Goal: Task Accomplishment & Management: Manage account settings

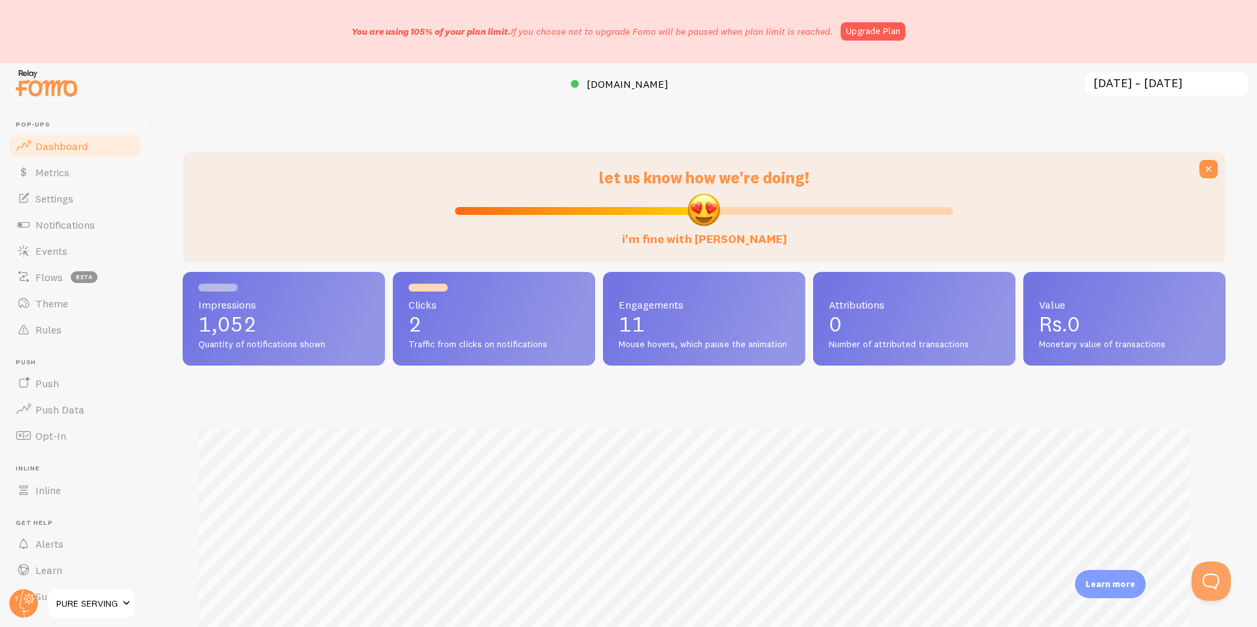
scroll to position [654551, 653862]
click at [81, 180] on link "Metrics" at bounding box center [75, 172] width 135 height 26
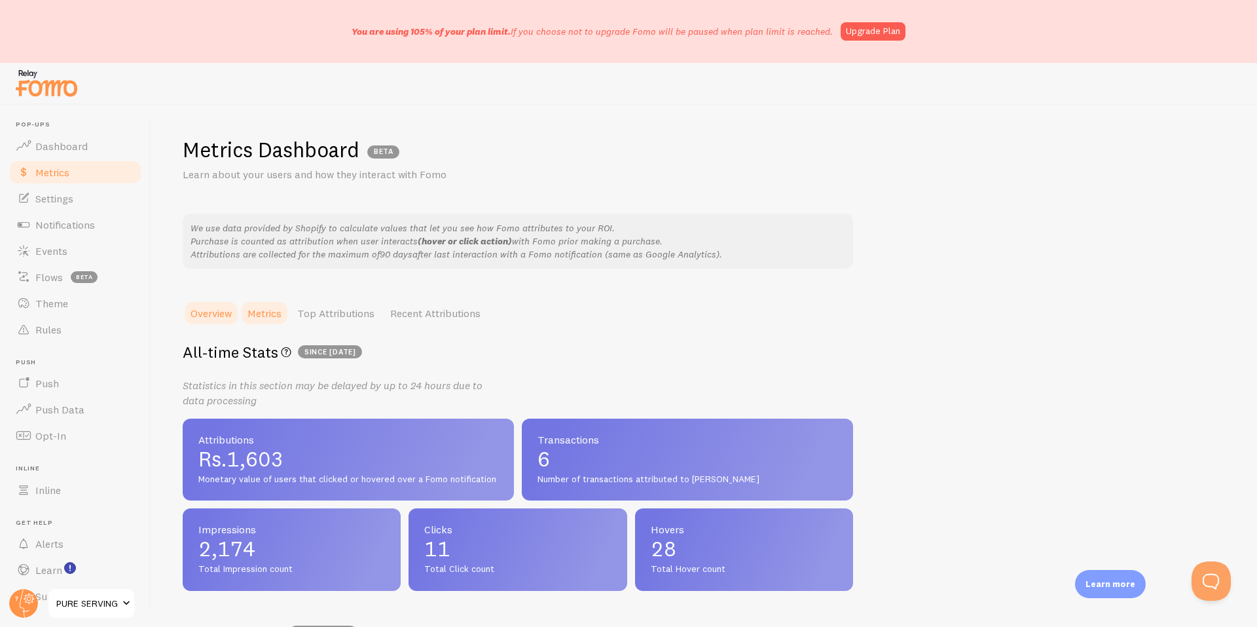
click at [253, 301] on link "Metrics" at bounding box center [265, 313] width 50 height 26
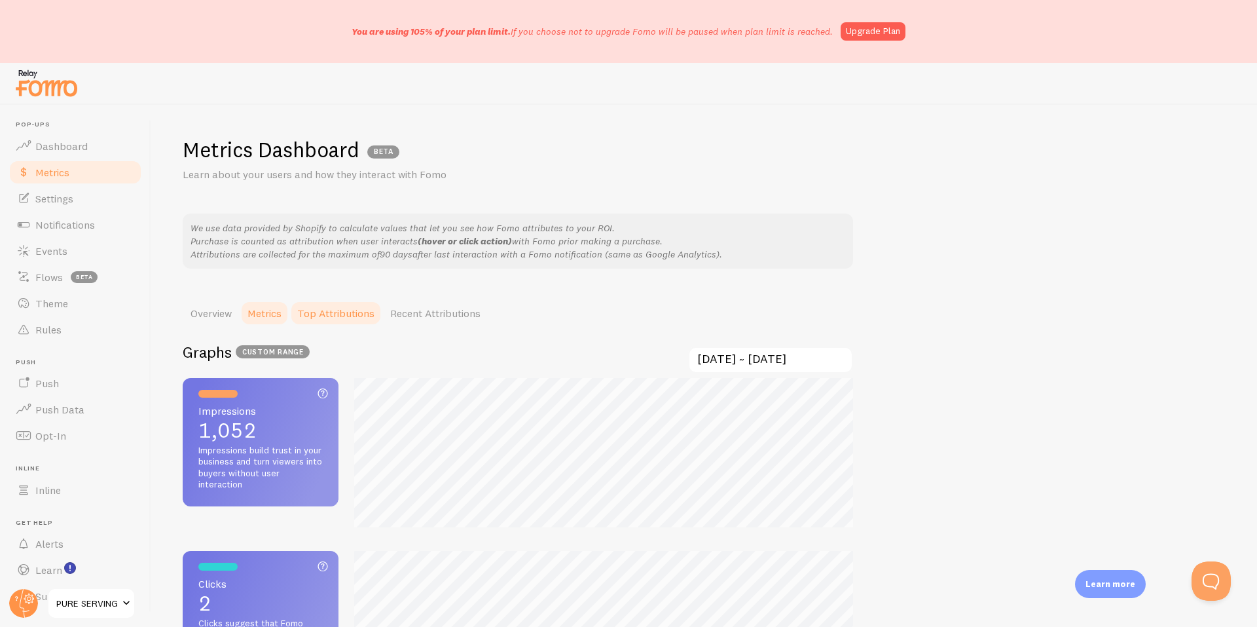
click at [330, 316] on link "Top Attributions" at bounding box center [335, 313] width 93 height 26
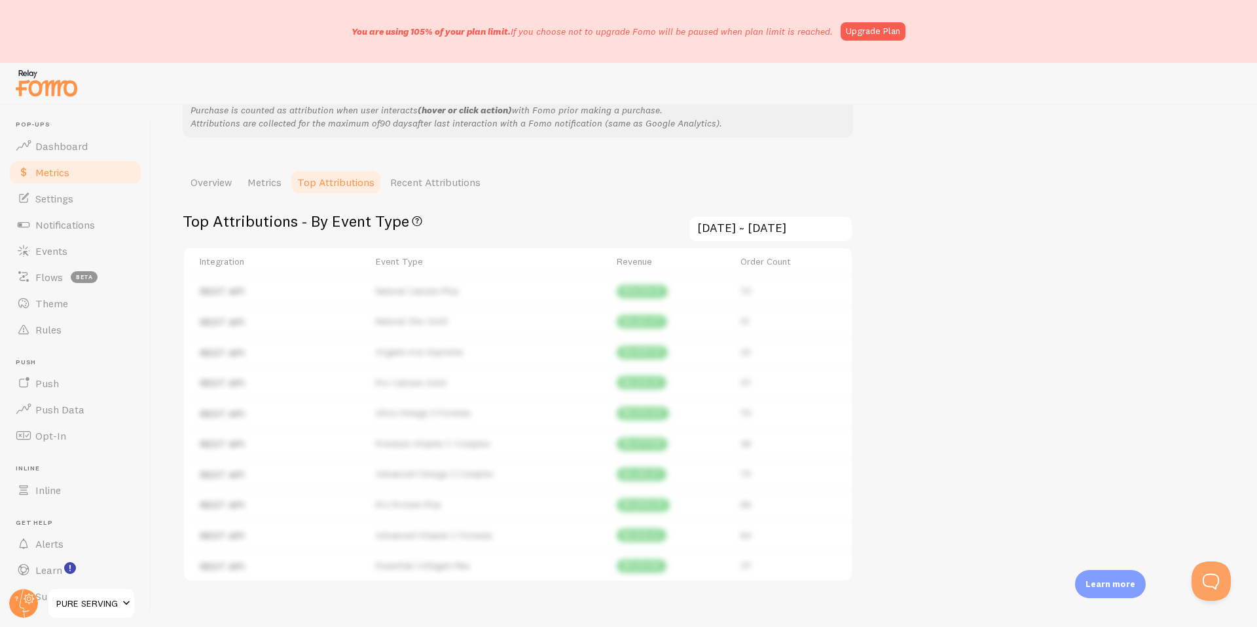
scroll to position [196, 0]
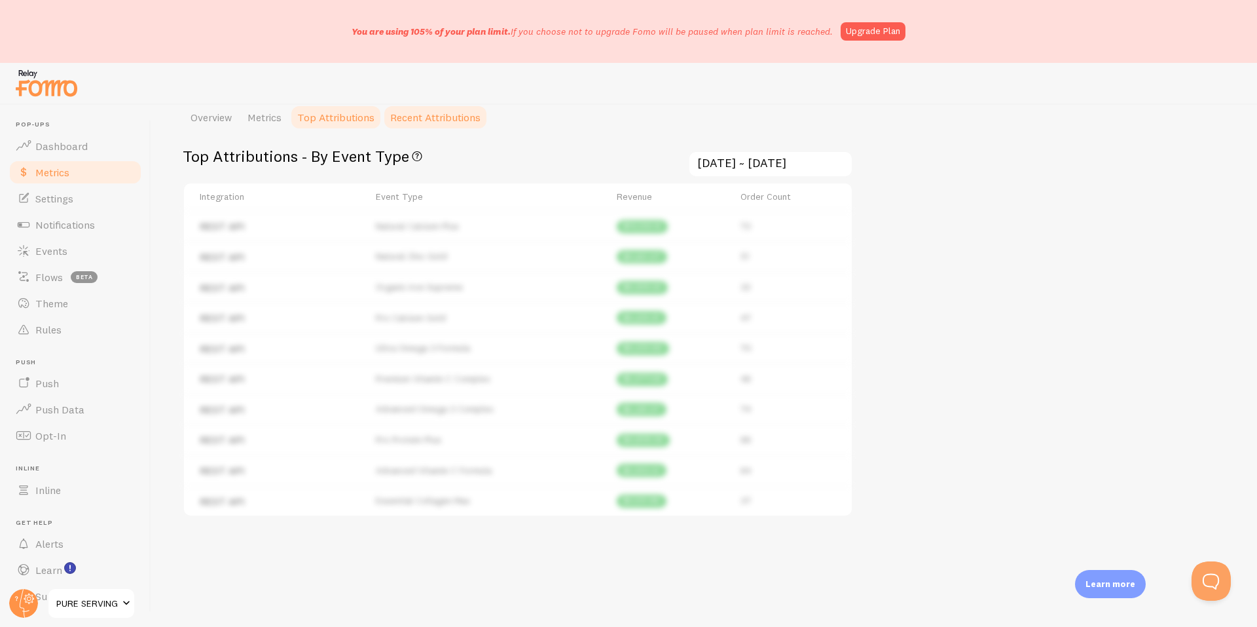
click at [429, 117] on link "Recent Attributions" at bounding box center [435, 117] width 106 height 26
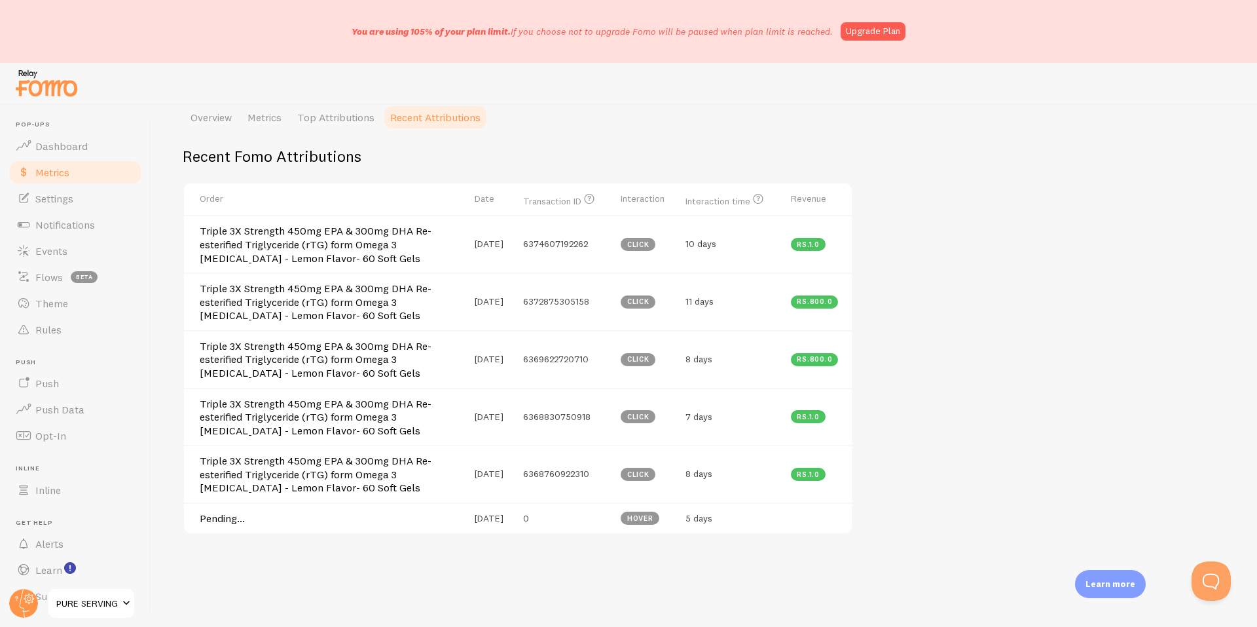
click at [206, 120] on link "Overview" at bounding box center [211, 117] width 57 height 26
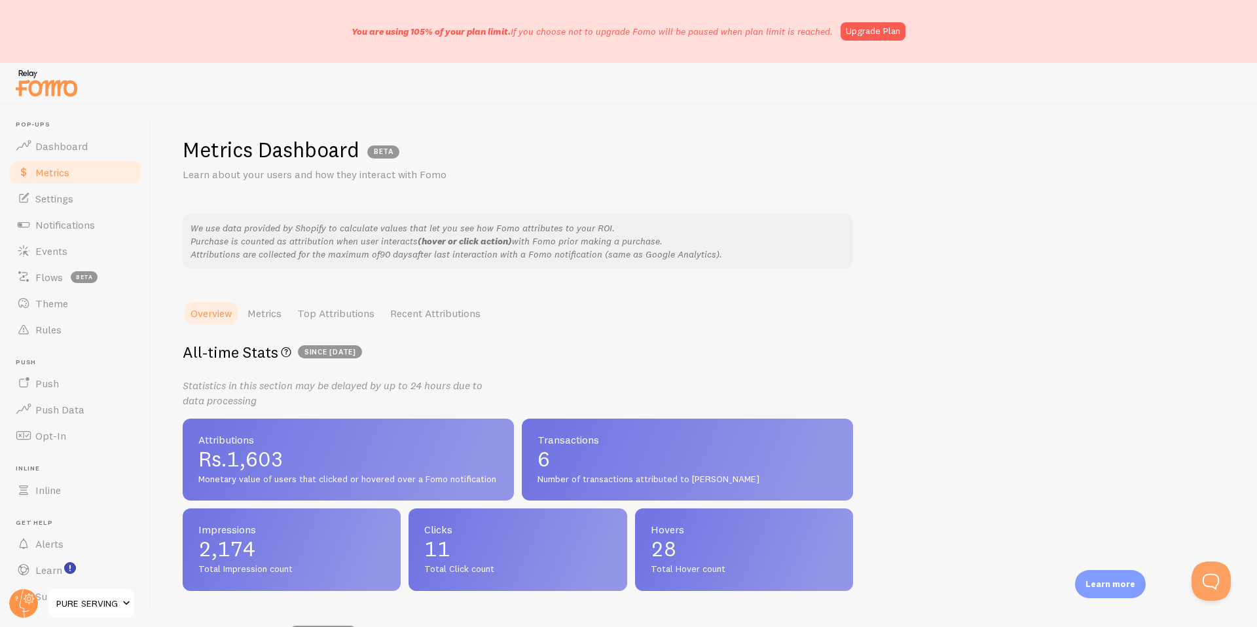
scroll to position [215, 0]
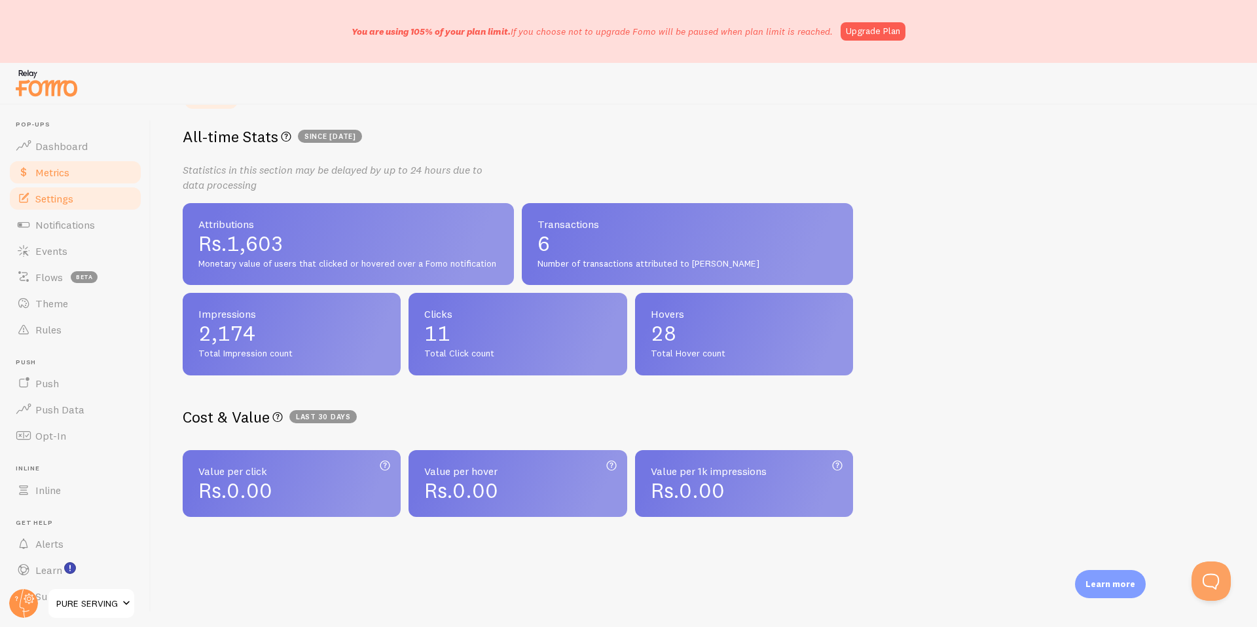
click at [71, 206] on link "Settings" at bounding box center [75, 198] width 135 height 26
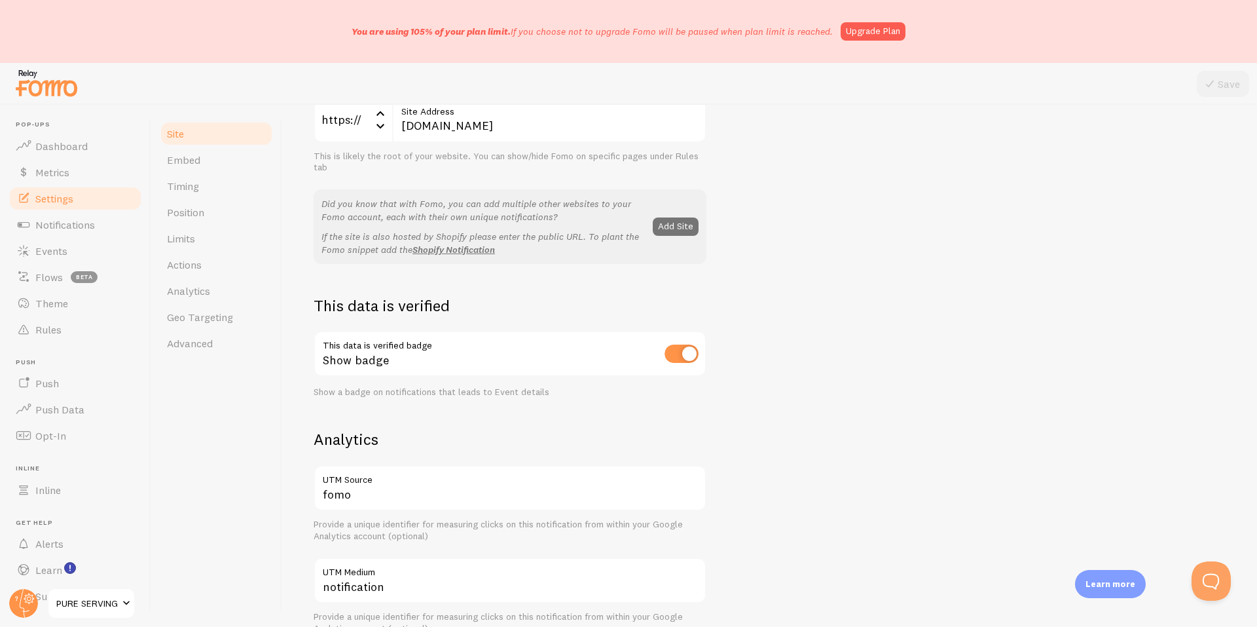
scroll to position [218, 0]
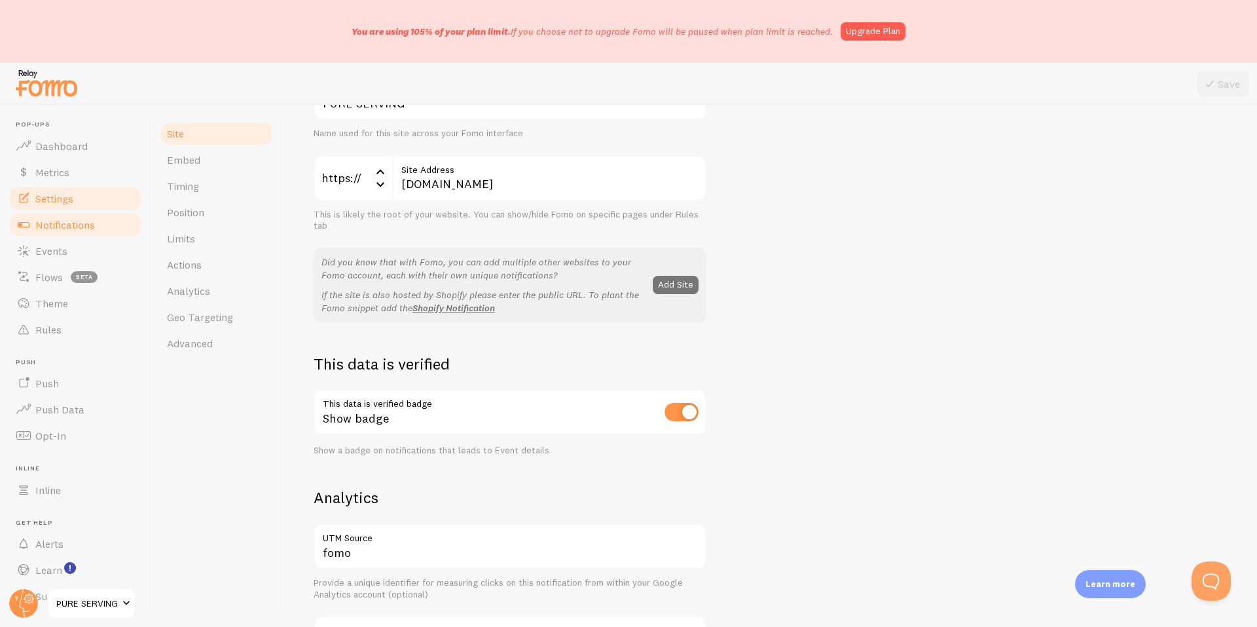
click at [58, 233] on link "Notifications" at bounding box center [75, 225] width 135 height 26
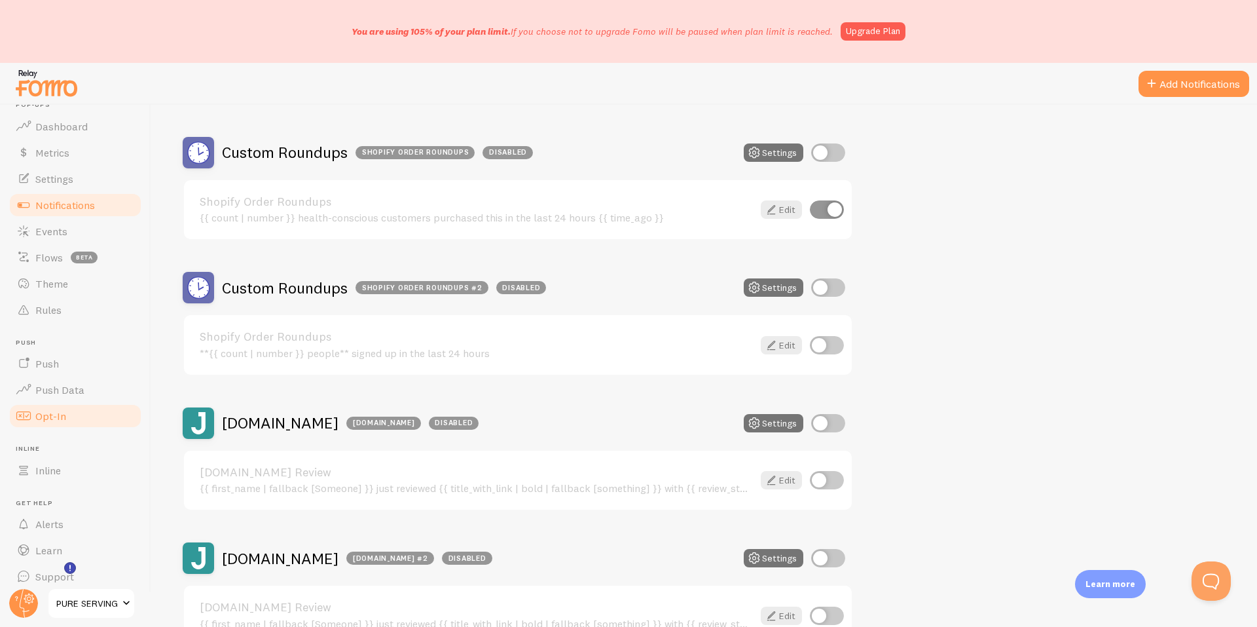
scroll to position [29, 0]
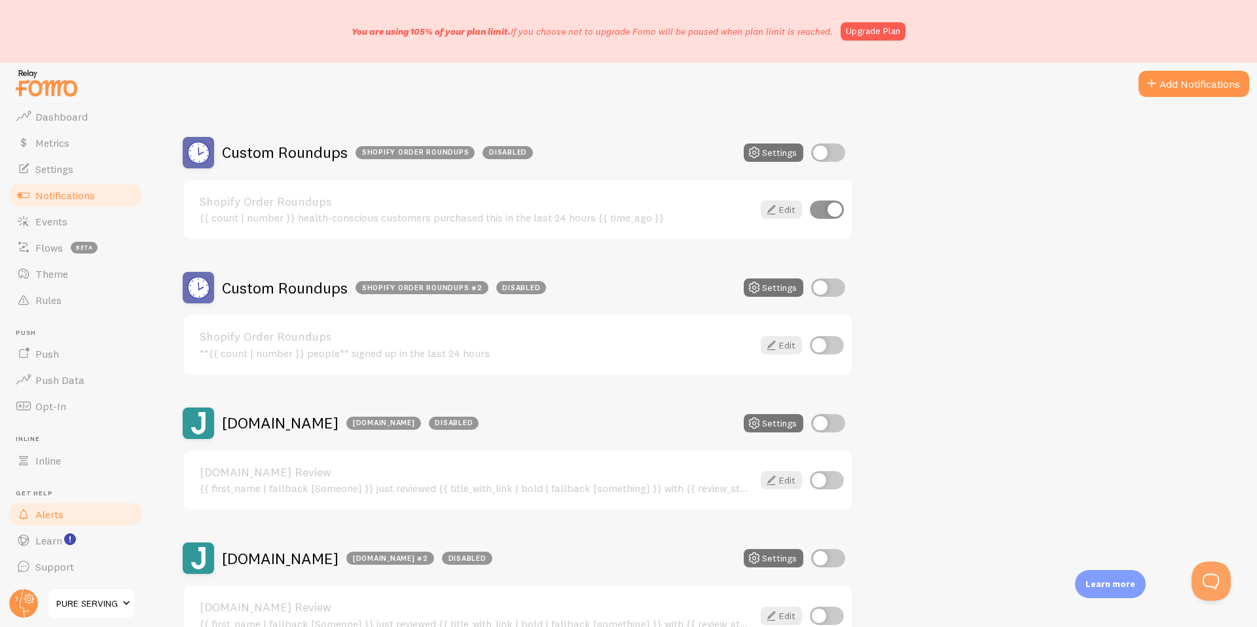
click at [62, 516] on span "Alerts" at bounding box center [49, 514] width 28 height 13
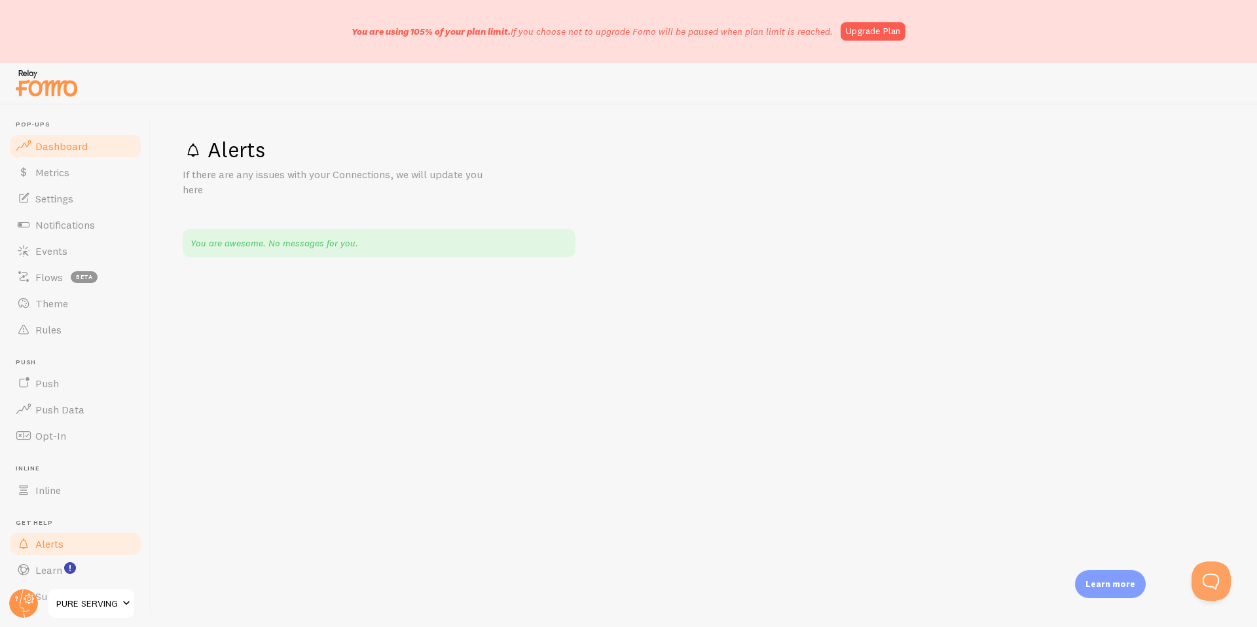
click at [52, 156] on link "Dashboard" at bounding box center [75, 146] width 135 height 26
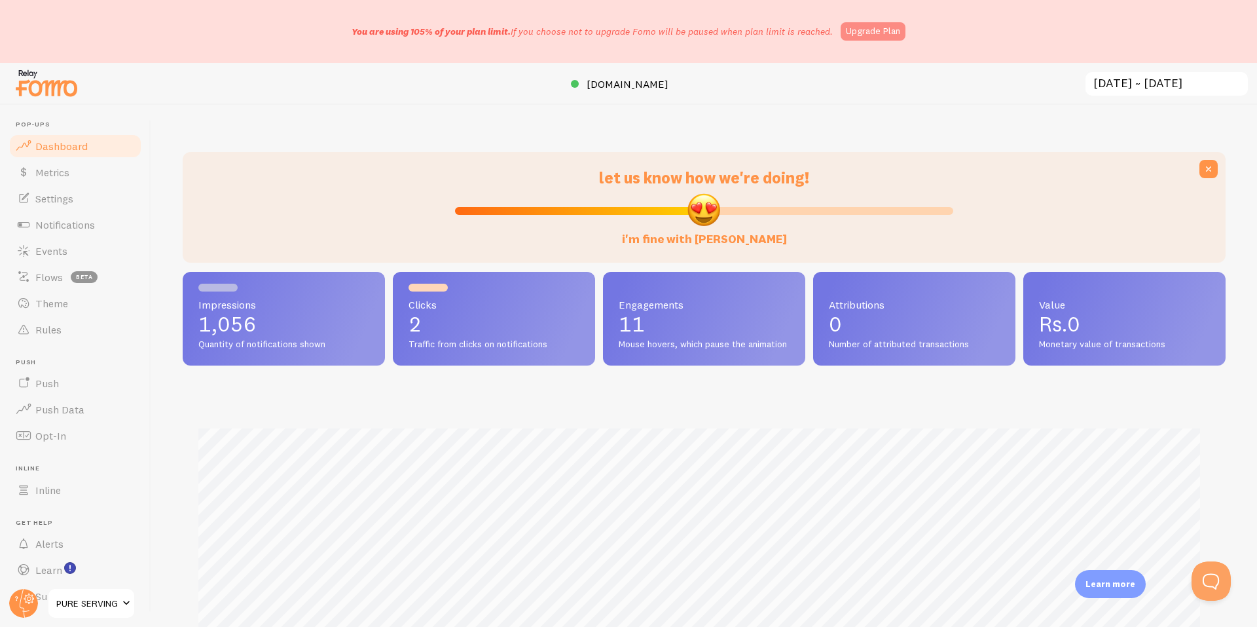
click at [841, 33] on link "Upgrade Plan" at bounding box center [873, 31] width 65 height 18
click at [97, 223] on link "Notifications" at bounding box center [75, 225] width 135 height 26
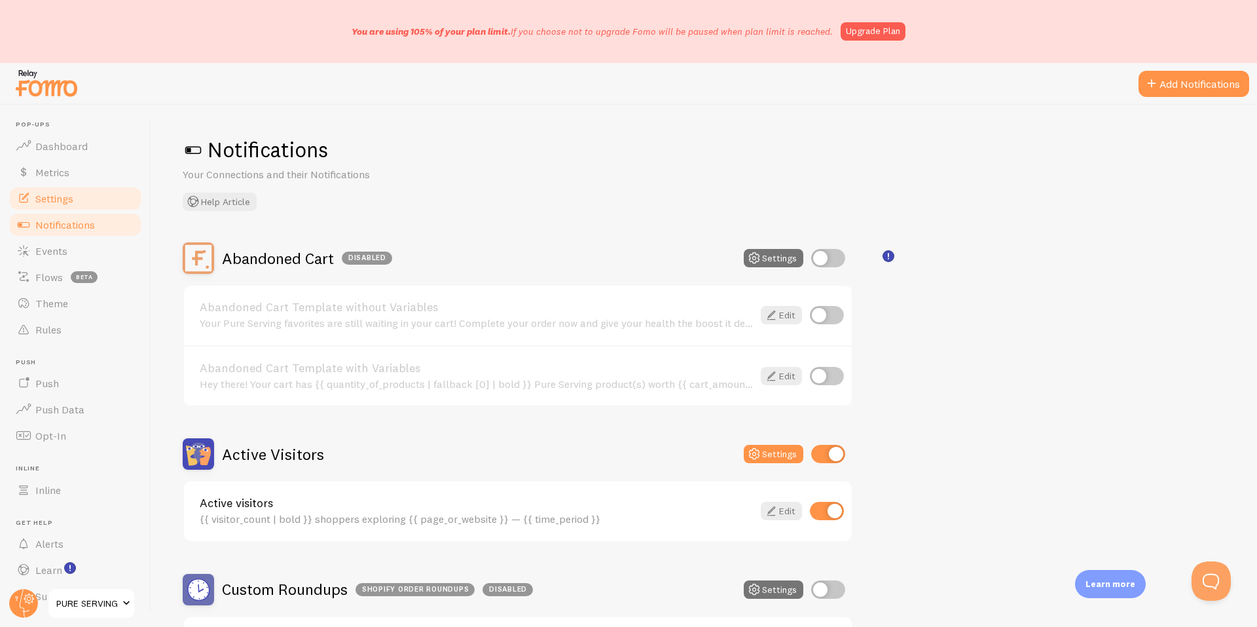
click at [68, 195] on span "Settings" at bounding box center [54, 198] width 38 height 13
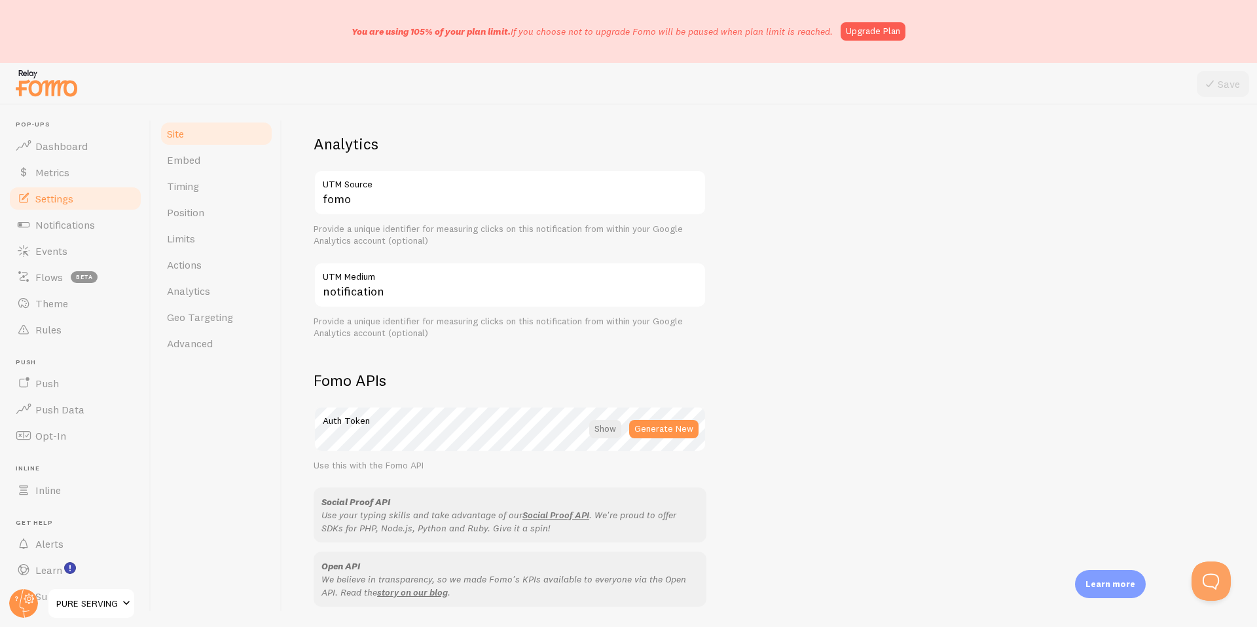
scroll to position [751, 0]
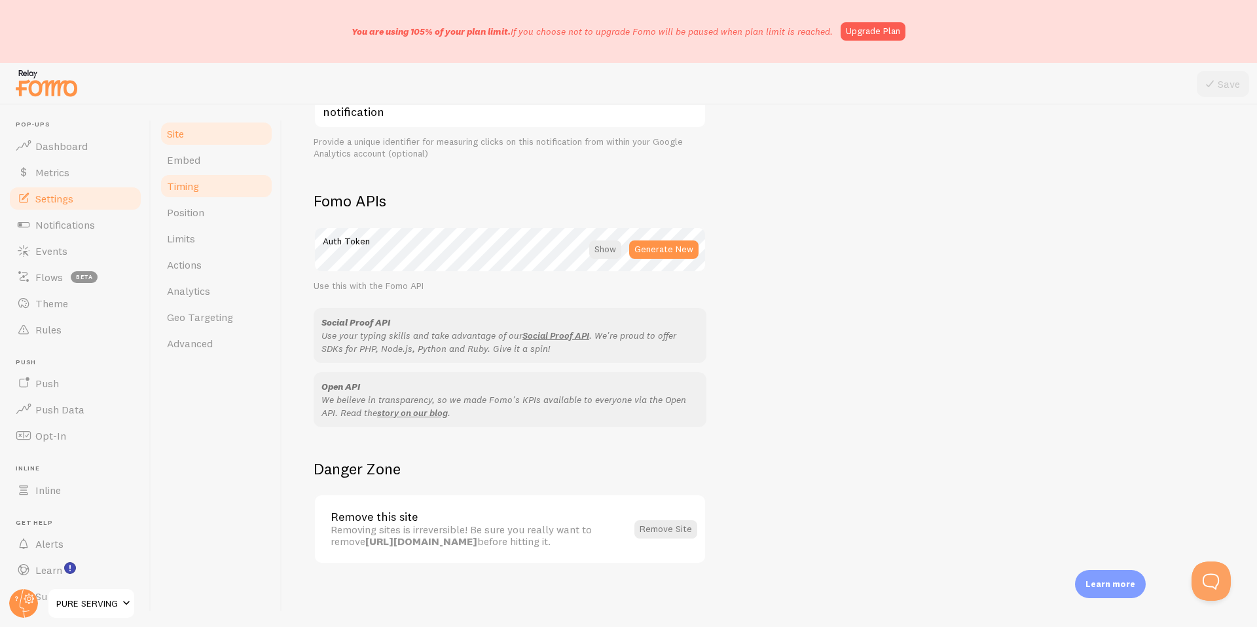
click at [199, 183] on link "Timing" at bounding box center [216, 186] width 115 height 26
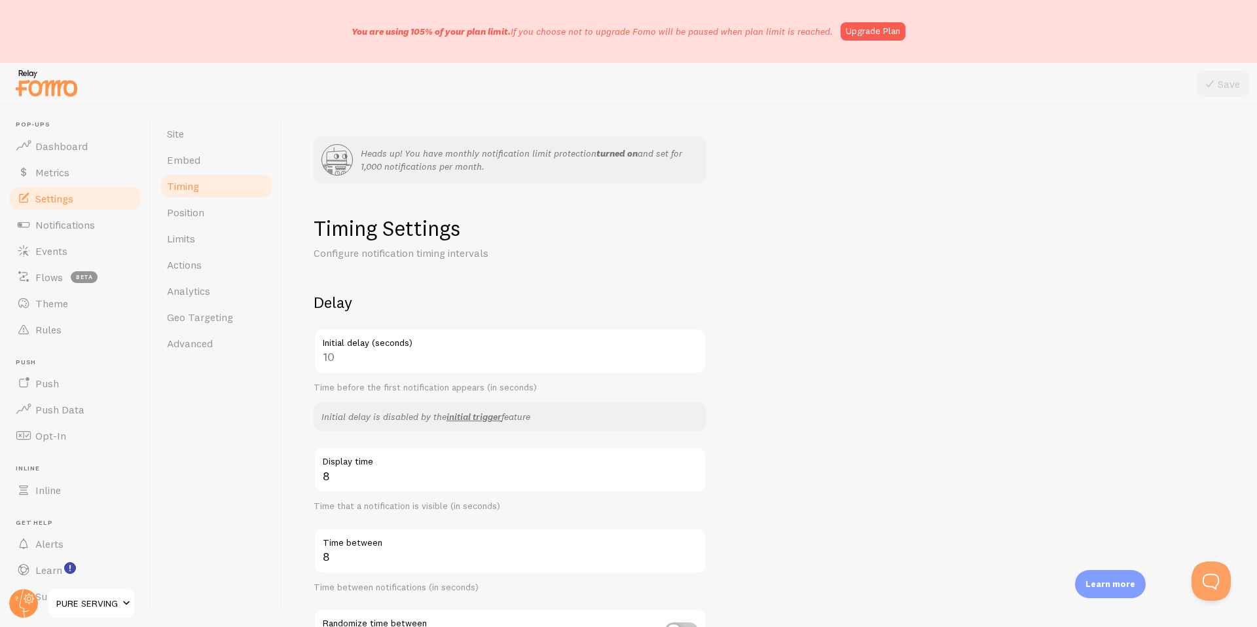
drag, startPoint x: 383, startPoint y: 356, endPoint x: 305, endPoint y: 354, distance: 78.0
click at [305, 354] on div "Heads up! You have monthly notification limit protection turned on and set for …" at bounding box center [769, 366] width 975 height 522
click at [326, 356] on div "10 Initial delay (seconds)" at bounding box center [510, 351] width 393 height 46
click at [339, 356] on div "10 Initial delay (seconds)" at bounding box center [510, 351] width 393 height 46
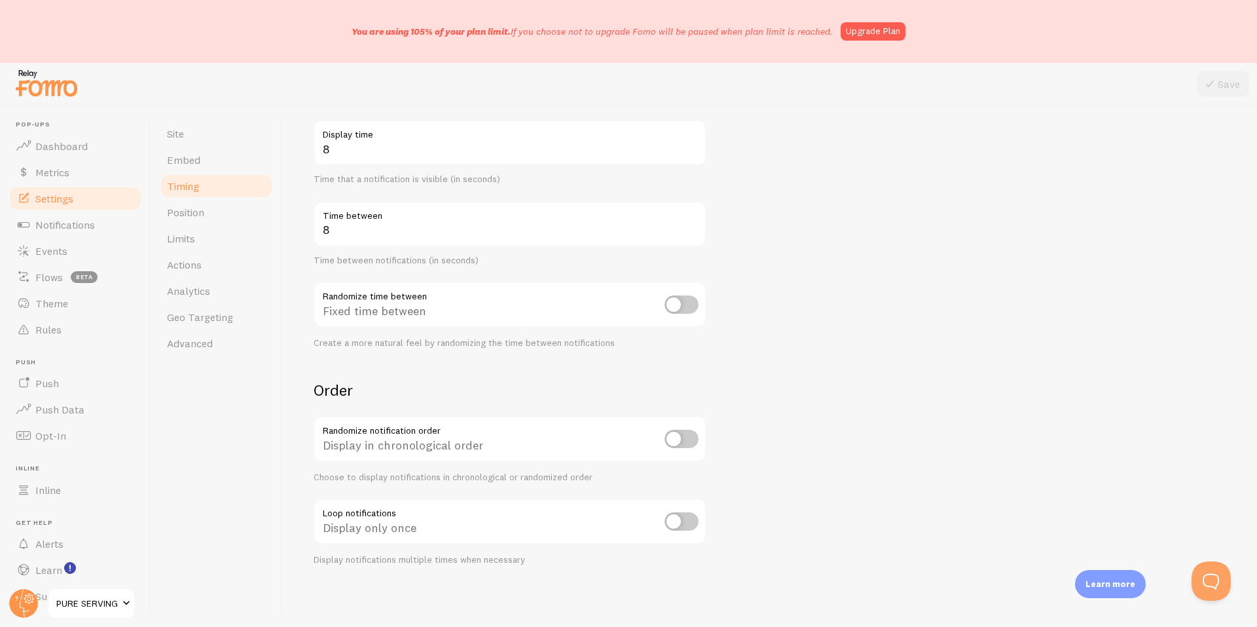
scroll to position [328, 0]
click at [501, 312] on div "Fixed time between" at bounding box center [510, 304] width 393 height 48
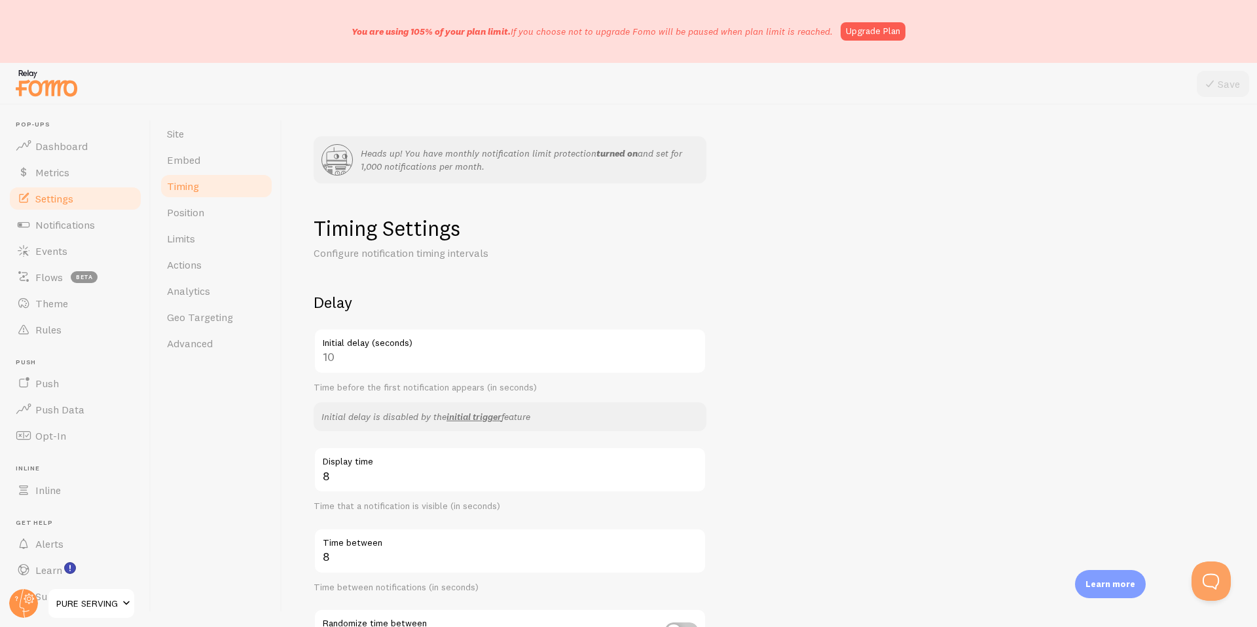
click at [352, 348] on label "Initial delay (seconds)" at bounding box center [510, 339] width 393 height 22
click at [333, 349] on label "Initial delay (seconds)" at bounding box center [510, 339] width 393 height 22
click at [189, 225] on link "Position" at bounding box center [216, 212] width 115 height 26
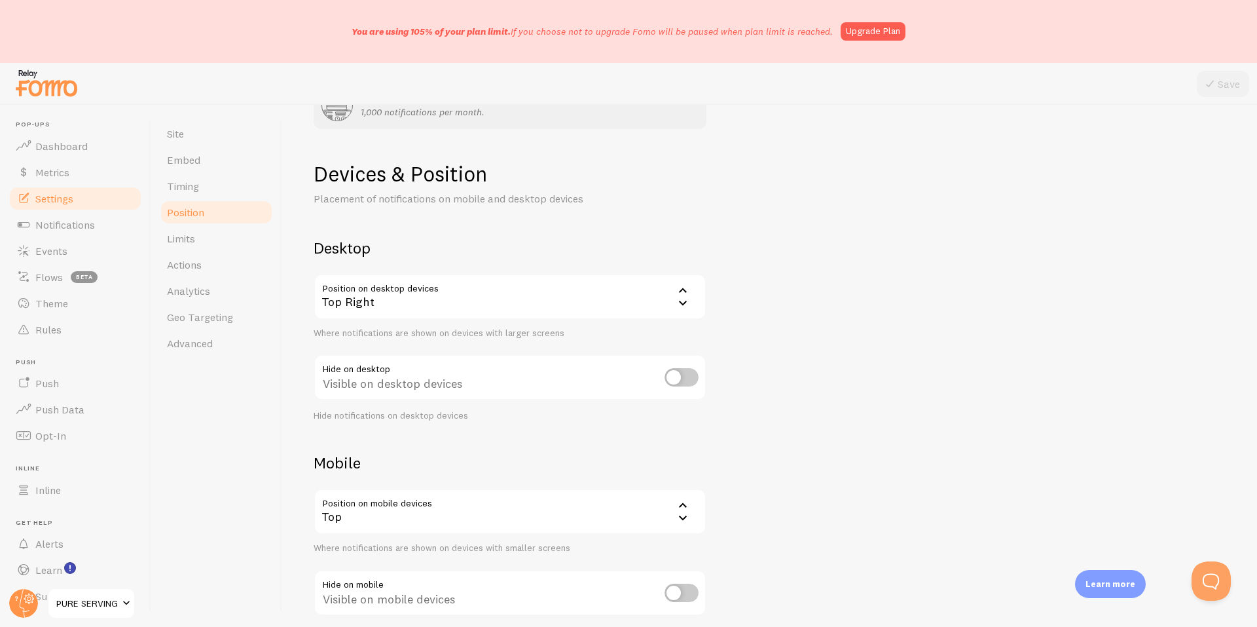
scroll to position [127, 0]
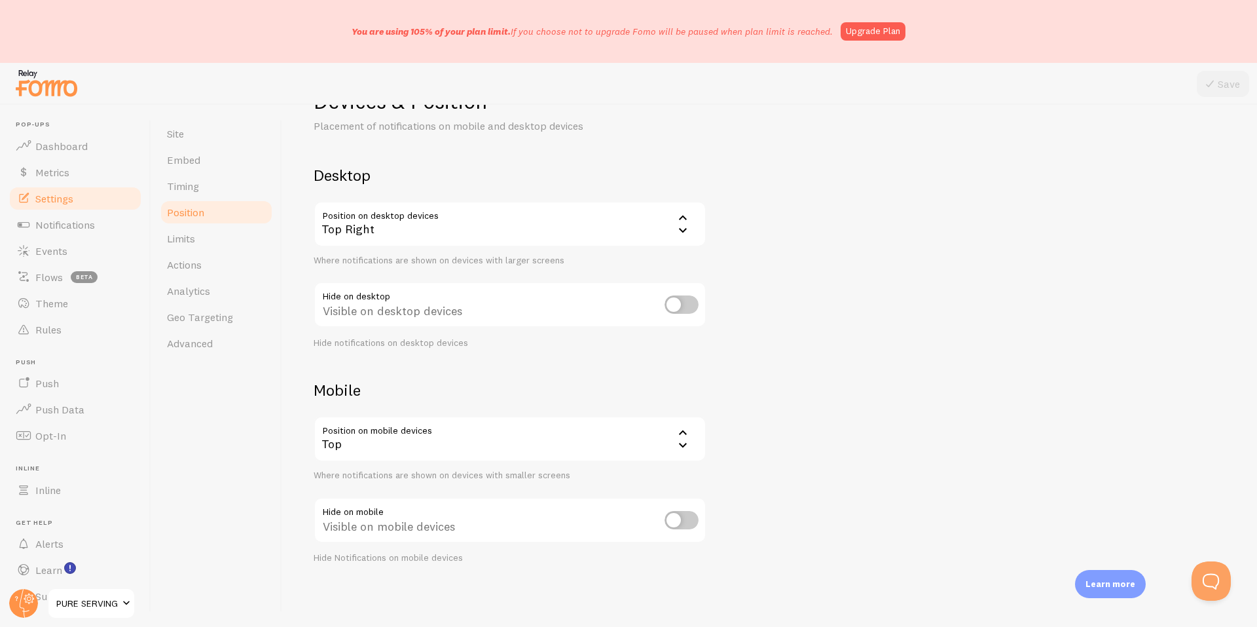
click at [367, 231] on div "Top Right" at bounding box center [510, 224] width 393 height 46
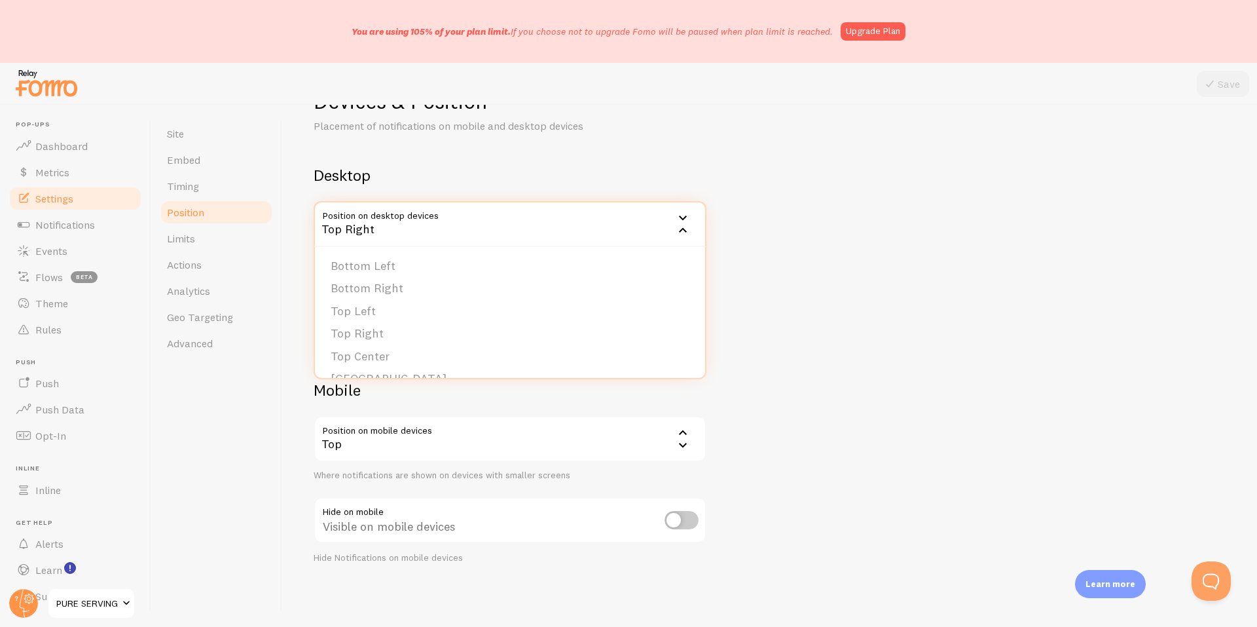
click at [367, 231] on div "Top Right" at bounding box center [510, 224] width 393 height 46
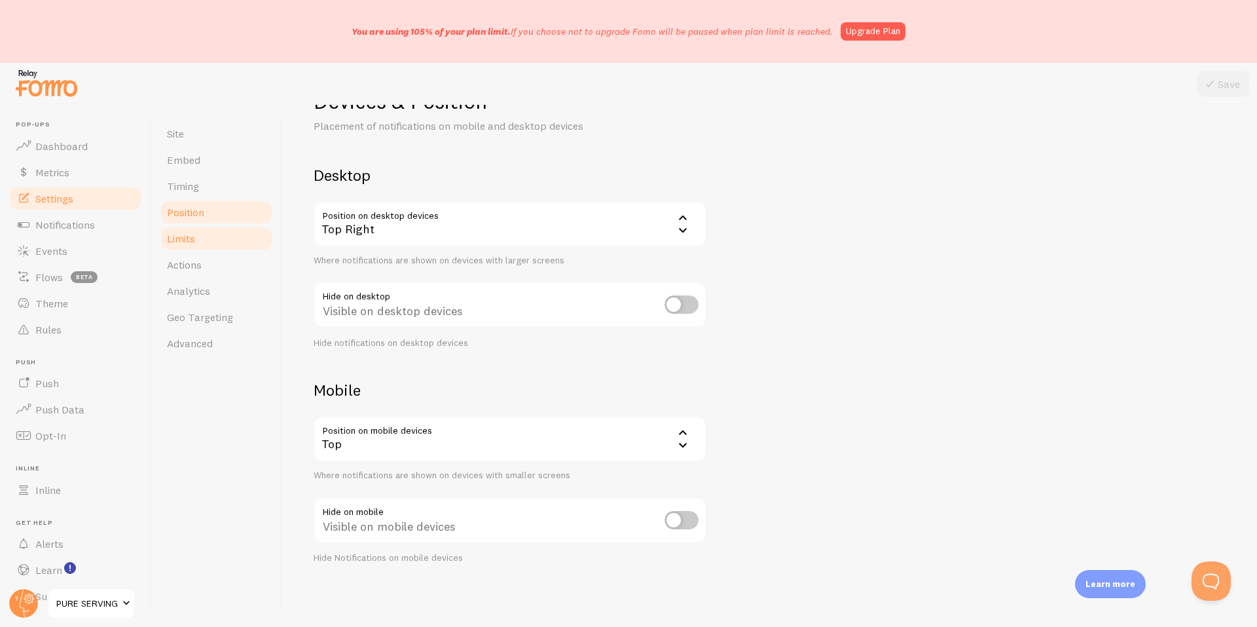
click at [181, 234] on span "Limits" at bounding box center [181, 238] width 28 height 13
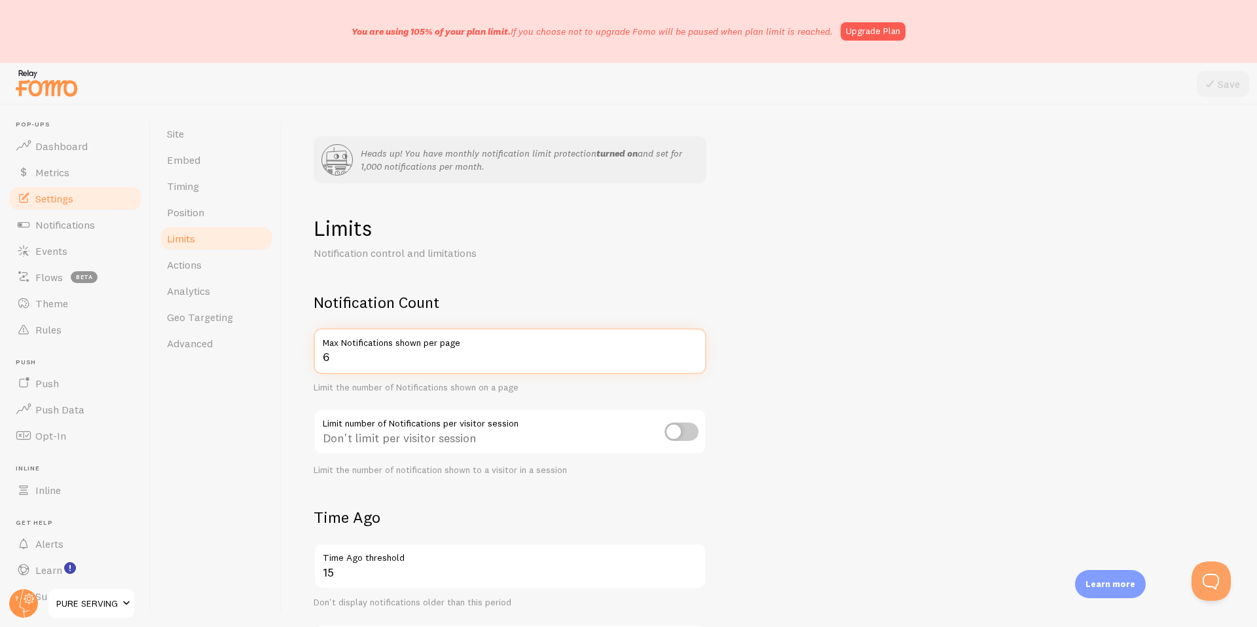
click at [341, 363] on input "6" at bounding box center [510, 351] width 393 height 46
drag, startPoint x: 341, startPoint y: 363, endPoint x: 300, endPoint y: 362, distance: 40.6
click at [300, 362] on div "Heads up! You have monthly notification limit protection turned on and set for …" at bounding box center [769, 366] width 975 height 522
type input "4"
click at [1219, 91] on button "Save" at bounding box center [1223, 84] width 52 height 26
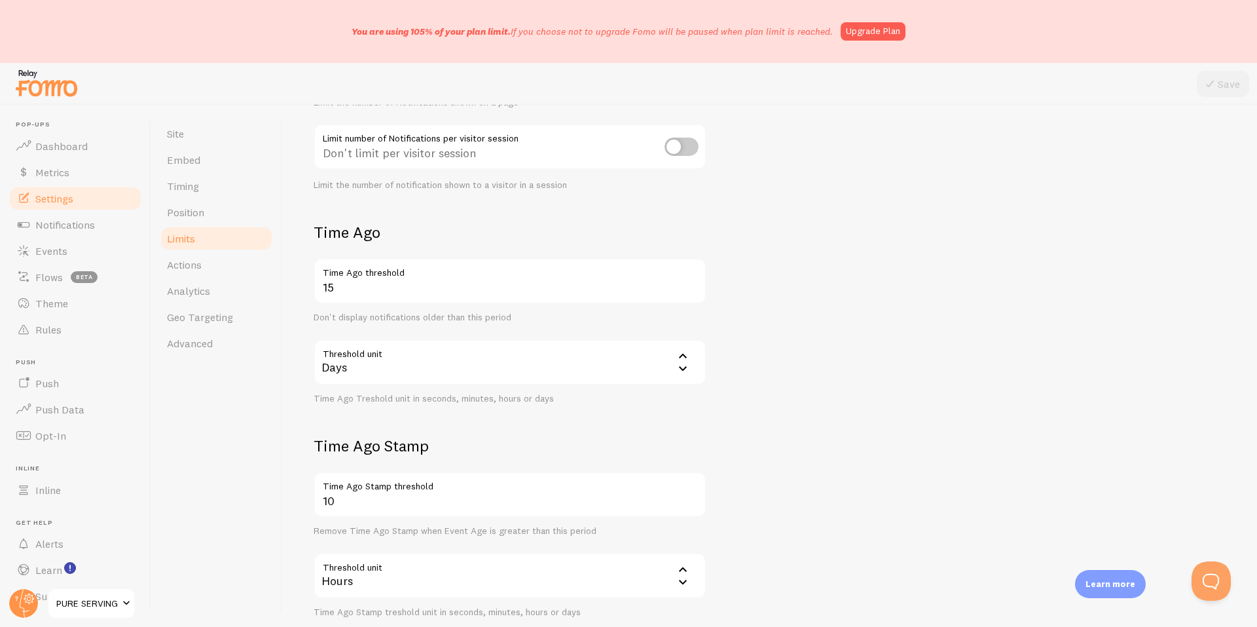
scroll to position [364, 0]
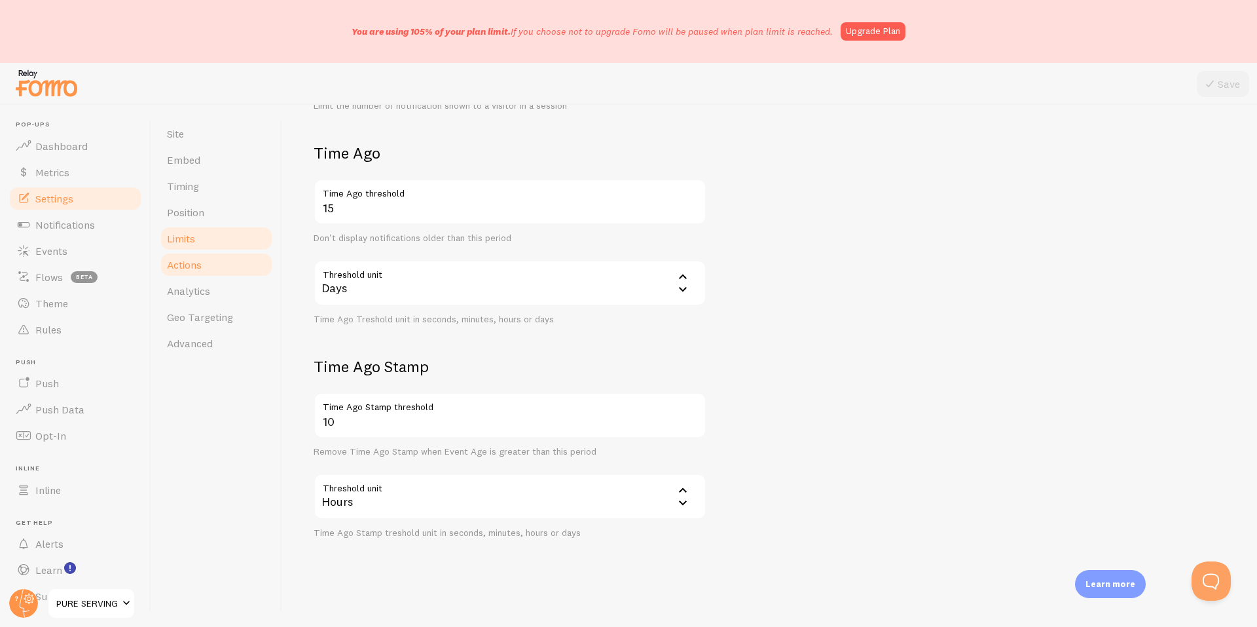
click at [208, 266] on link "Actions" at bounding box center [216, 264] width 115 height 26
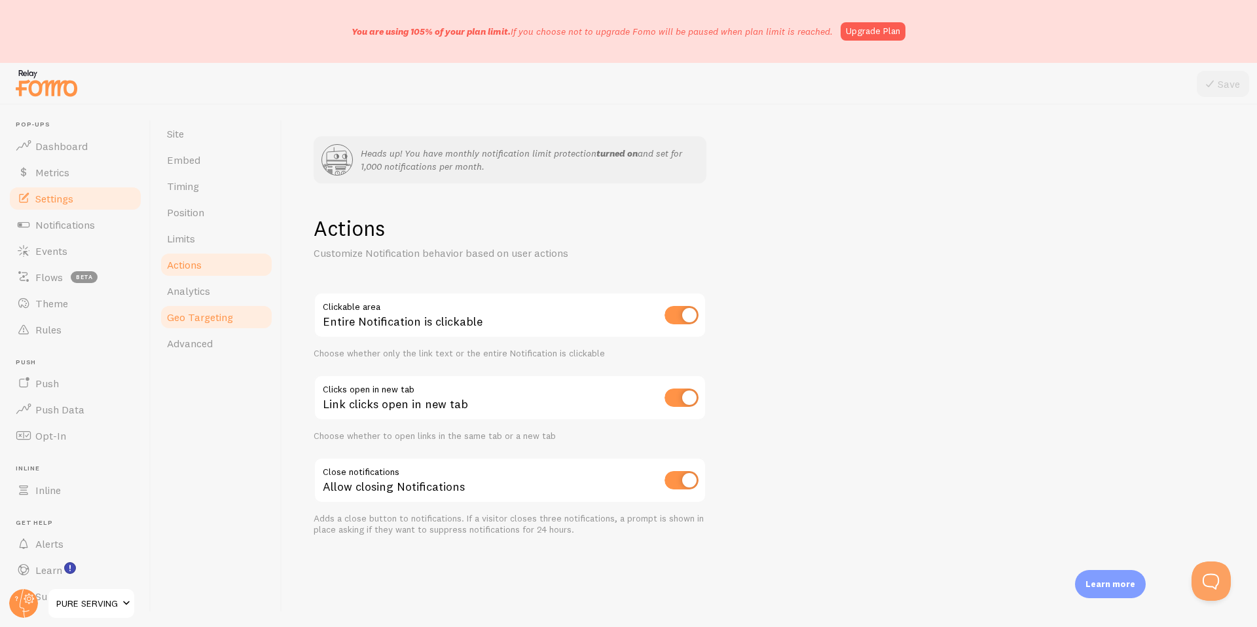
click at [190, 313] on span "Geo Targeting" at bounding box center [200, 316] width 66 height 13
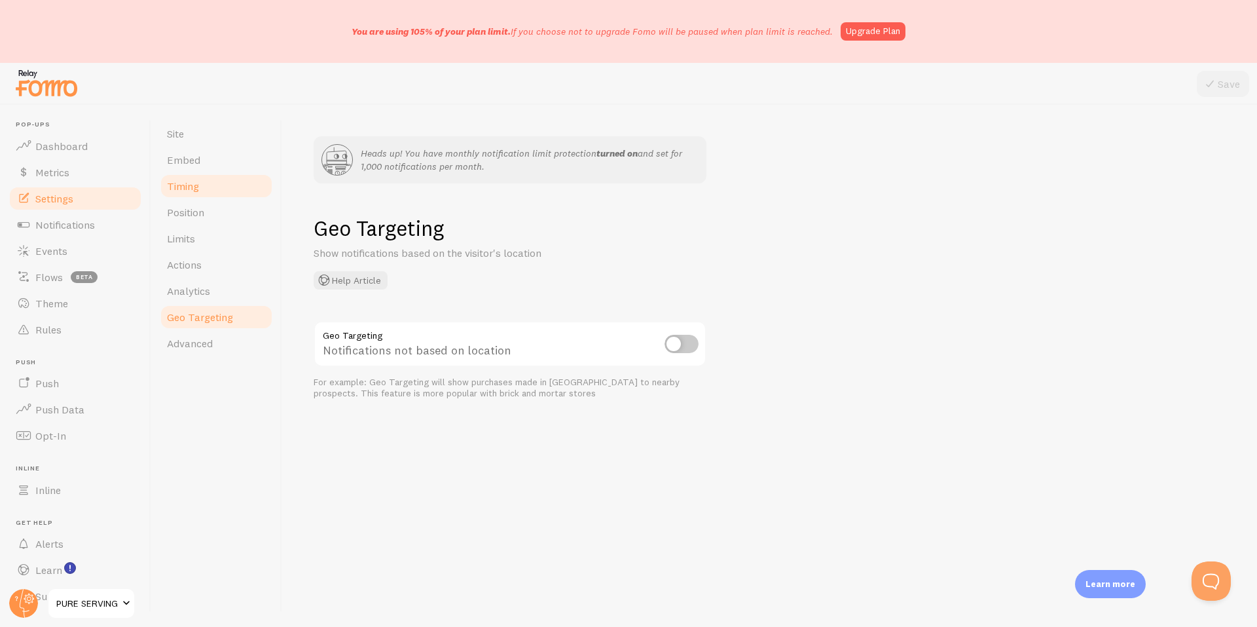
click at [210, 191] on link "Timing" at bounding box center [216, 186] width 115 height 26
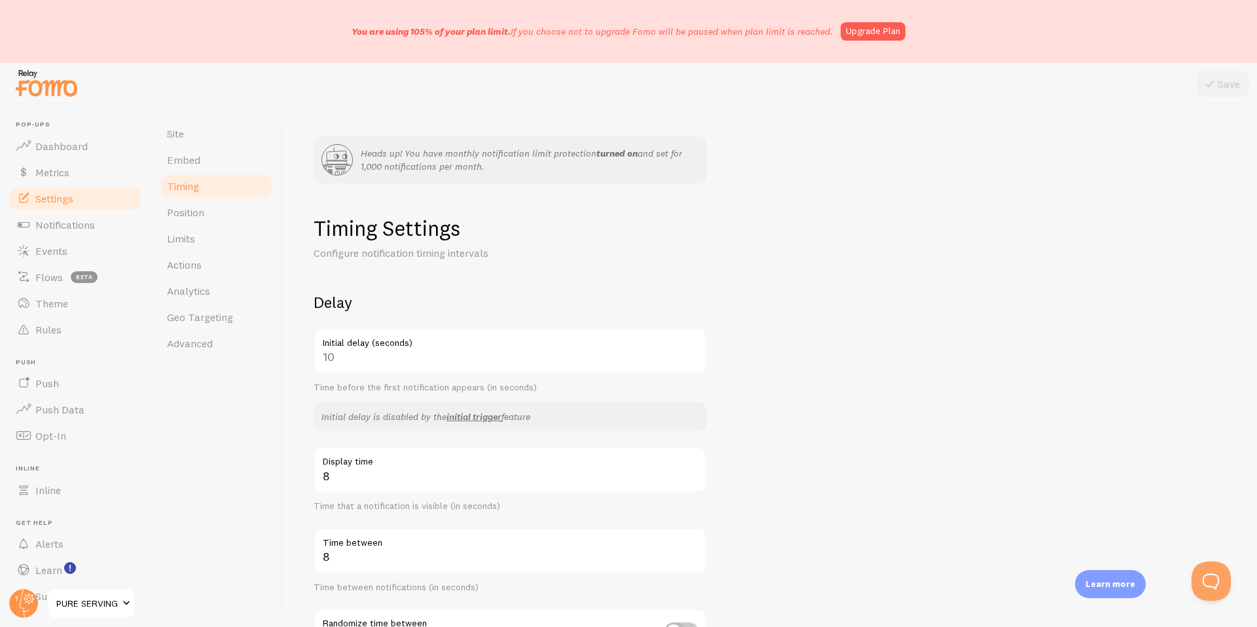
click at [356, 347] on label "Initial delay (seconds)" at bounding box center [510, 339] width 393 height 22
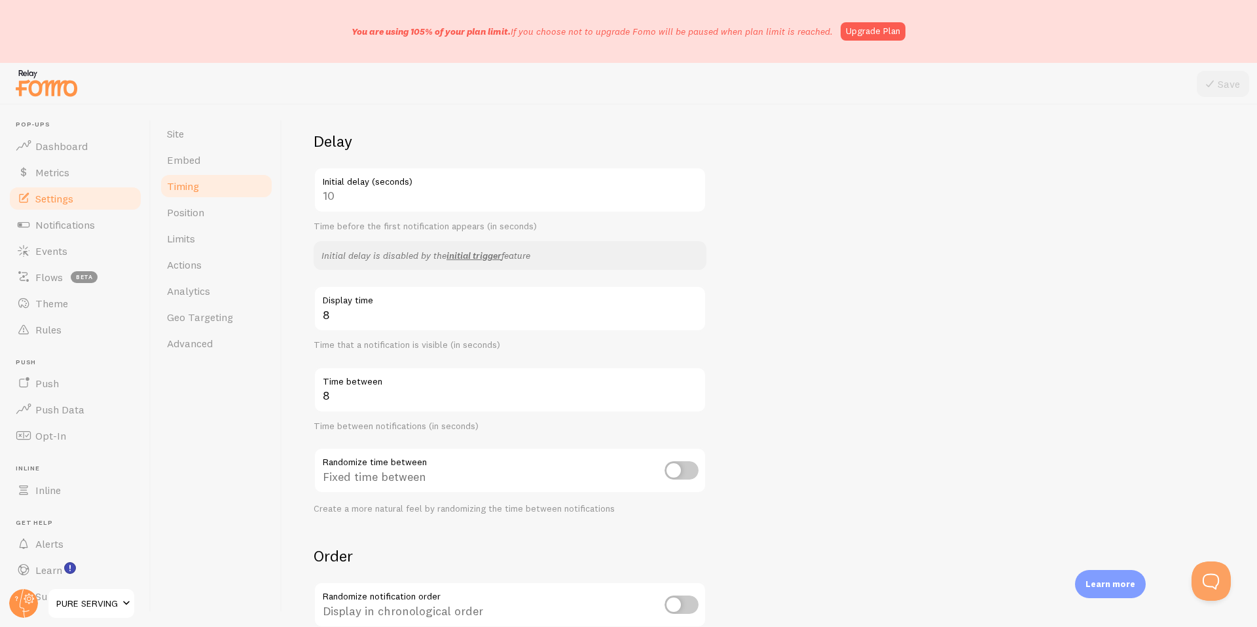
scroll to position [218, 0]
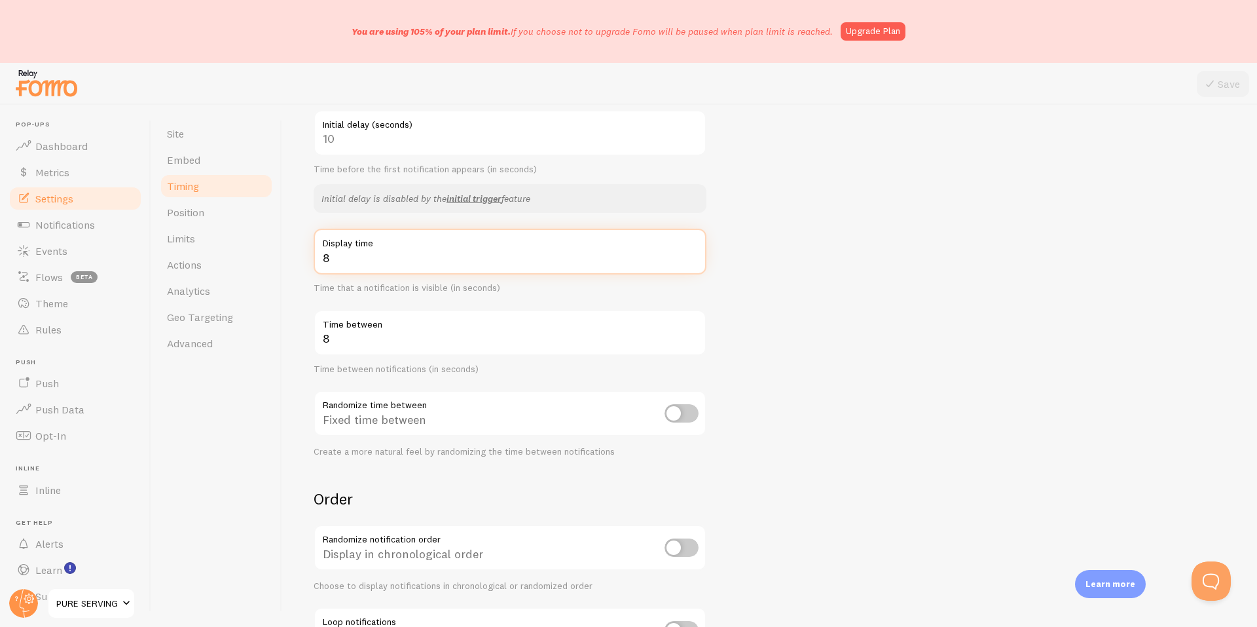
click at [418, 253] on input "8" at bounding box center [510, 252] width 393 height 46
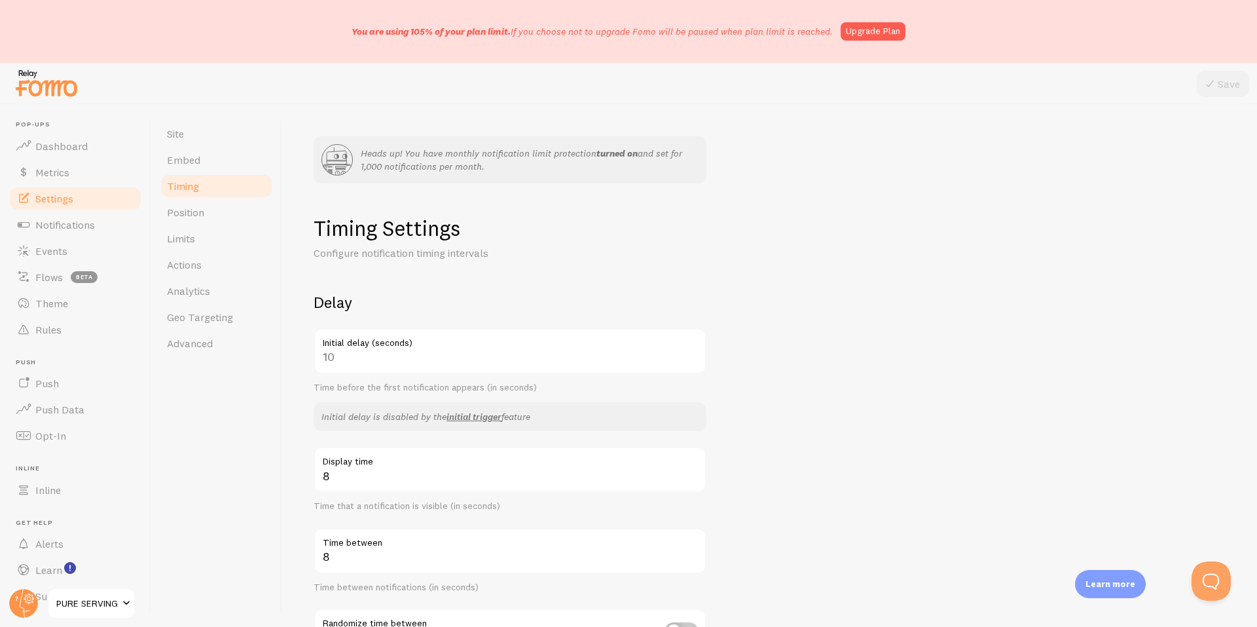
click at [472, 350] on label "Initial delay (seconds)" at bounding box center [510, 339] width 393 height 22
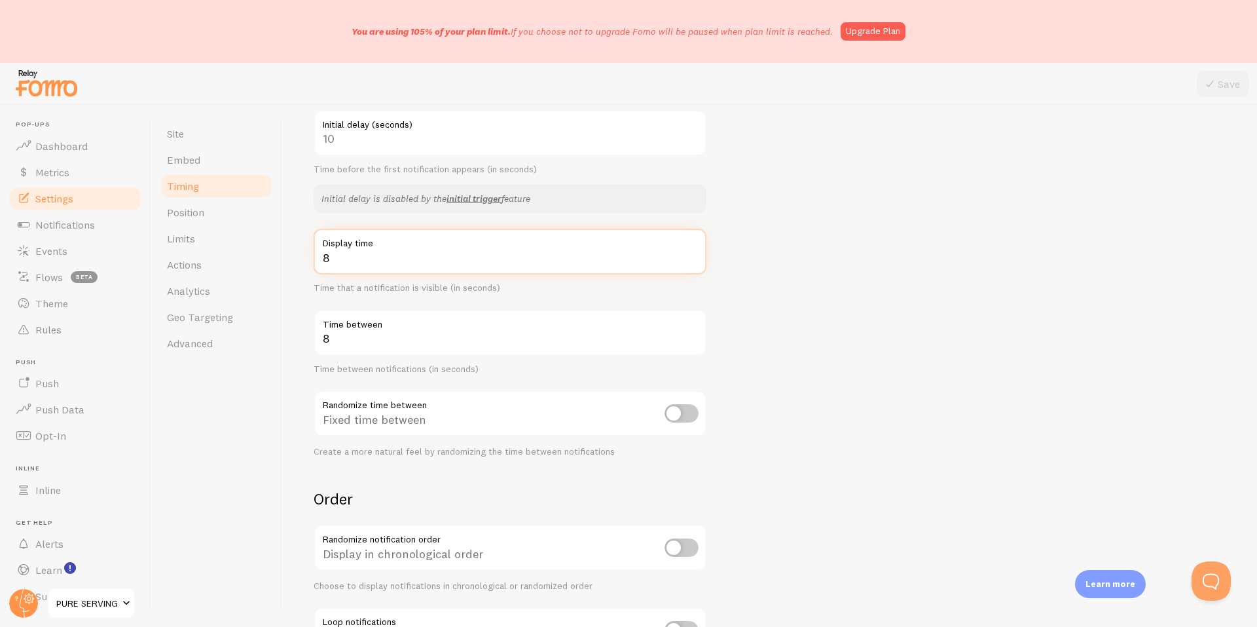
click at [356, 263] on input "8" at bounding box center [510, 252] width 393 height 46
drag, startPoint x: 326, startPoint y: 261, endPoint x: 310, endPoint y: 260, distance: 16.4
click at [310, 260] on div "Heads up! You have monthly notification limit protection turned on and set for …" at bounding box center [769, 366] width 975 height 522
type input "16"
click at [817, 251] on form "Delay 10 Initial delay (seconds) Time before the first notification appears (in…" at bounding box center [770, 374] width 912 height 600
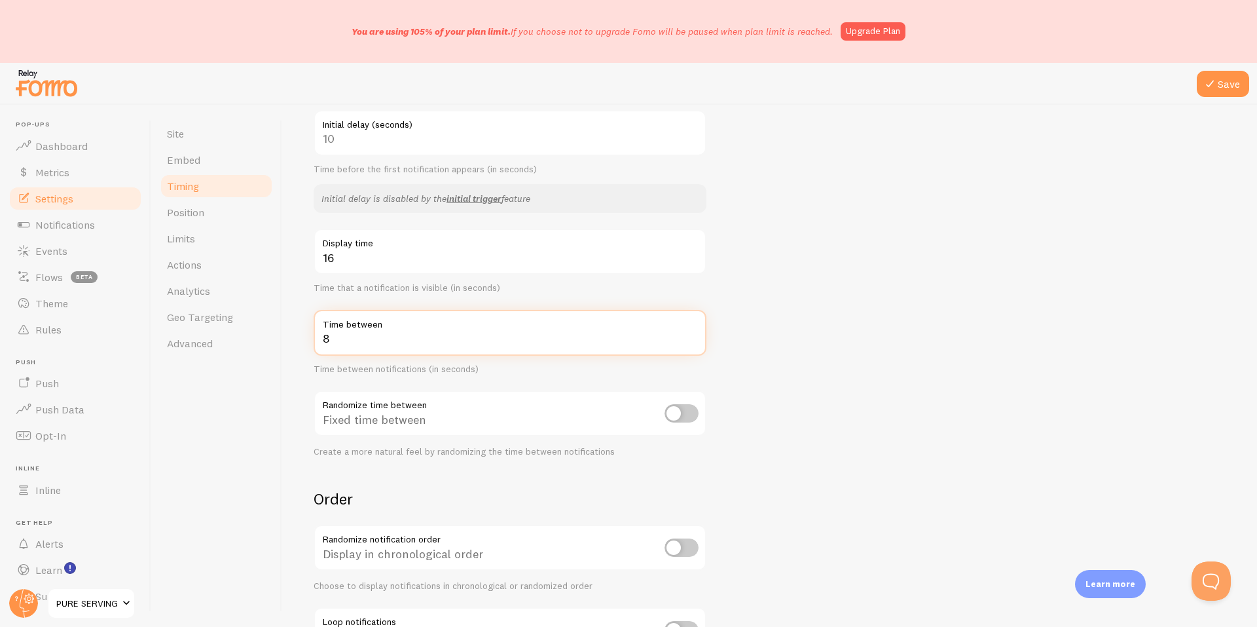
drag, startPoint x: 326, startPoint y: 338, endPoint x: 314, endPoint y: 338, distance: 12.4
click at [314, 338] on input "8" at bounding box center [510, 333] width 393 height 46
type input "20"
click at [760, 359] on form "Delay 10 Initial delay (seconds) Time before the first notification appears (in…" at bounding box center [770, 374] width 912 height 600
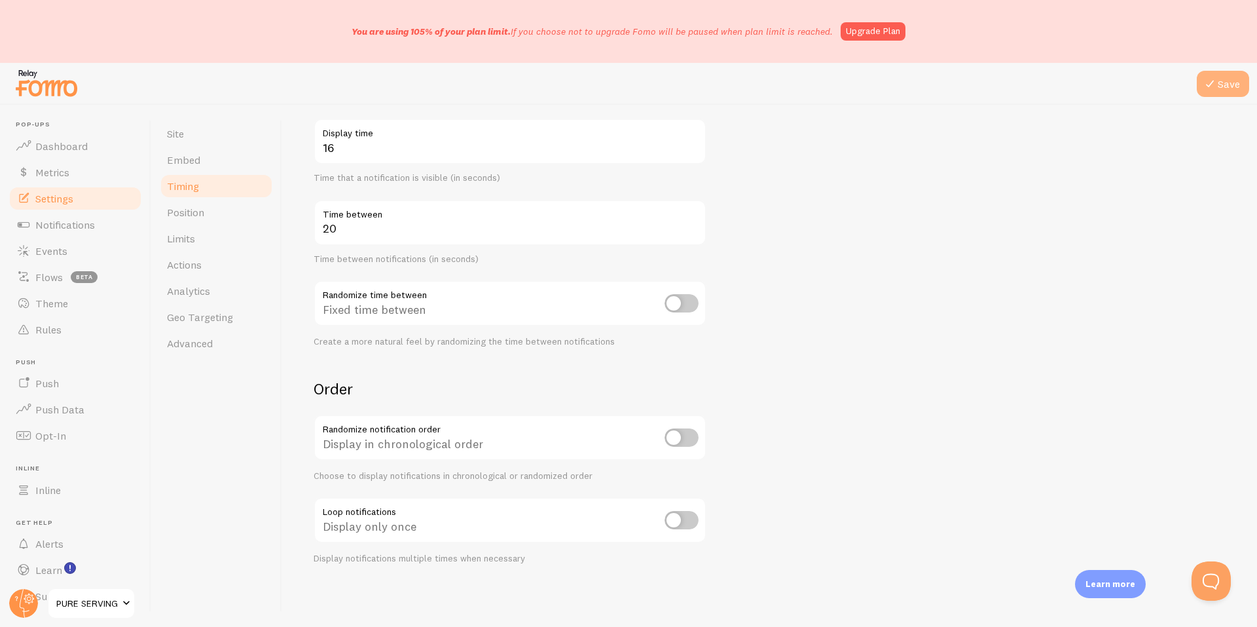
click at [1221, 85] on button "Save" at bounding box center [1223, 84] width 52 height 26
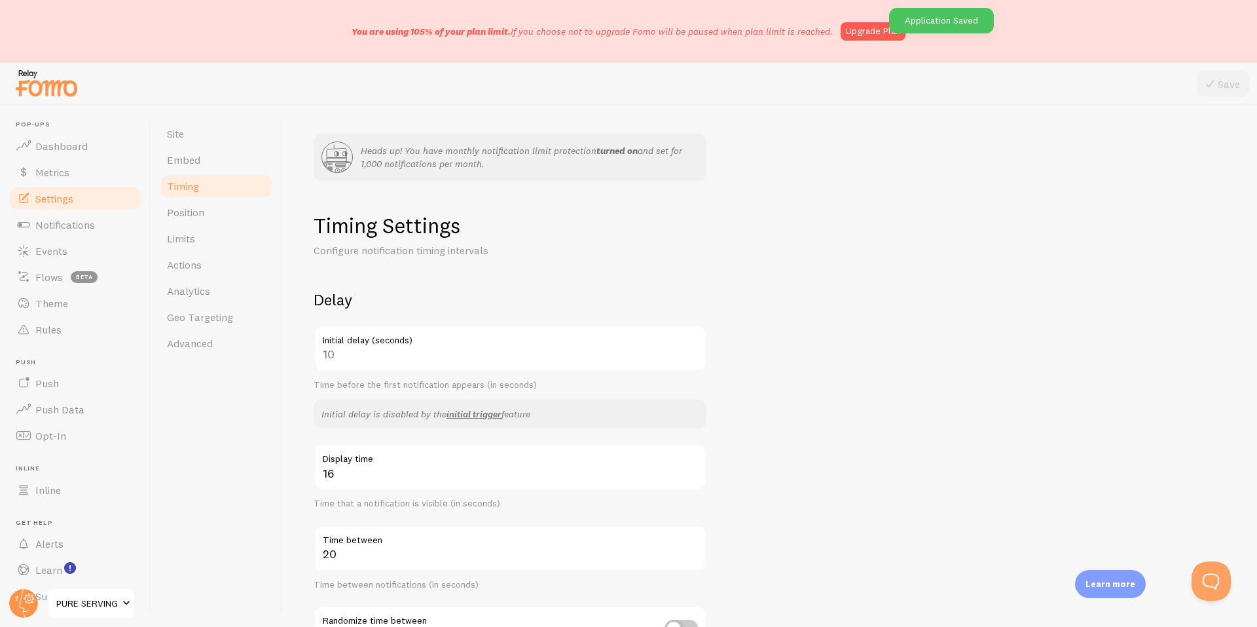
scroll to position [0, 0]
